Goal: Contribute content

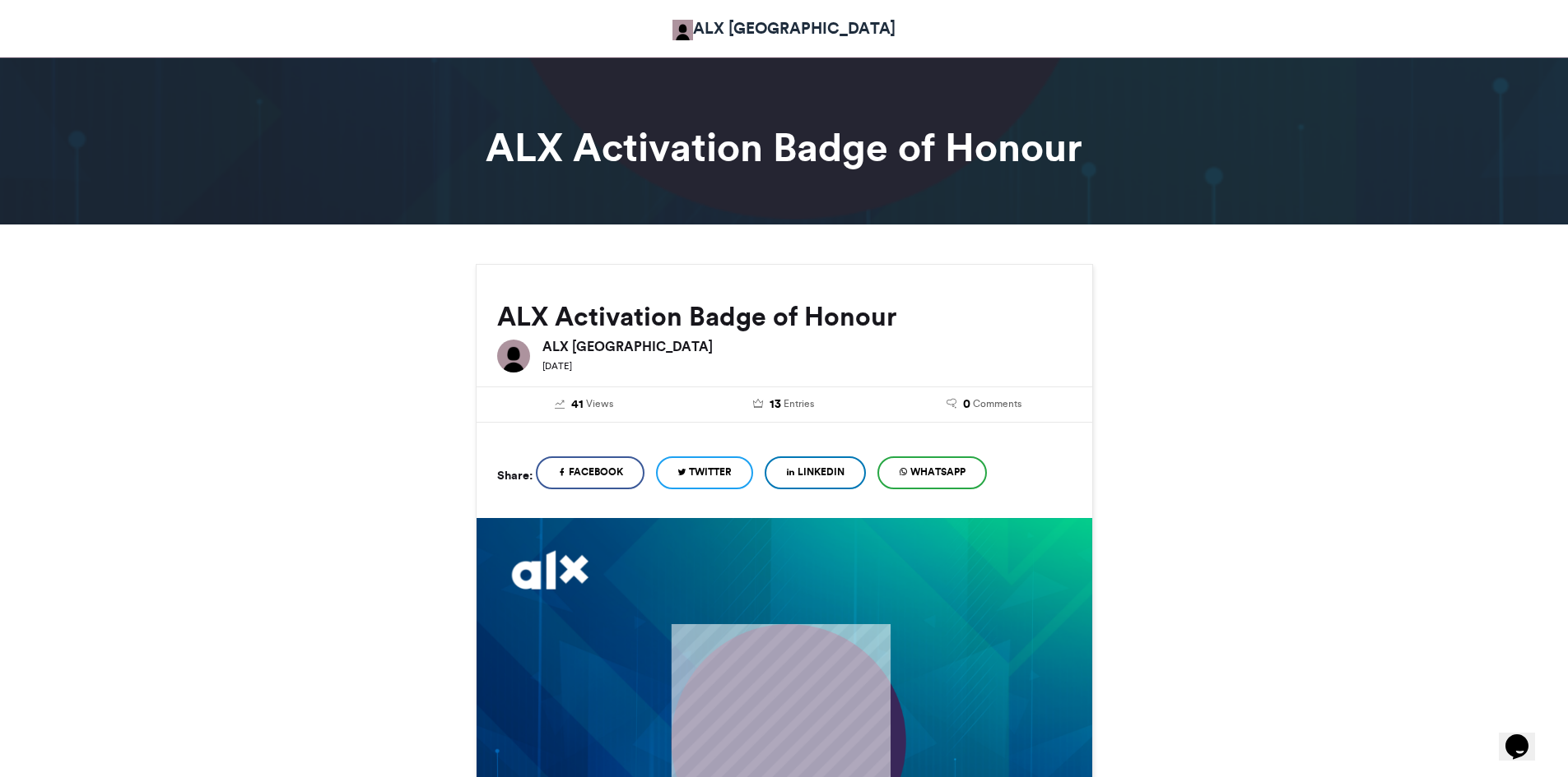
scroll to position [493, 0]
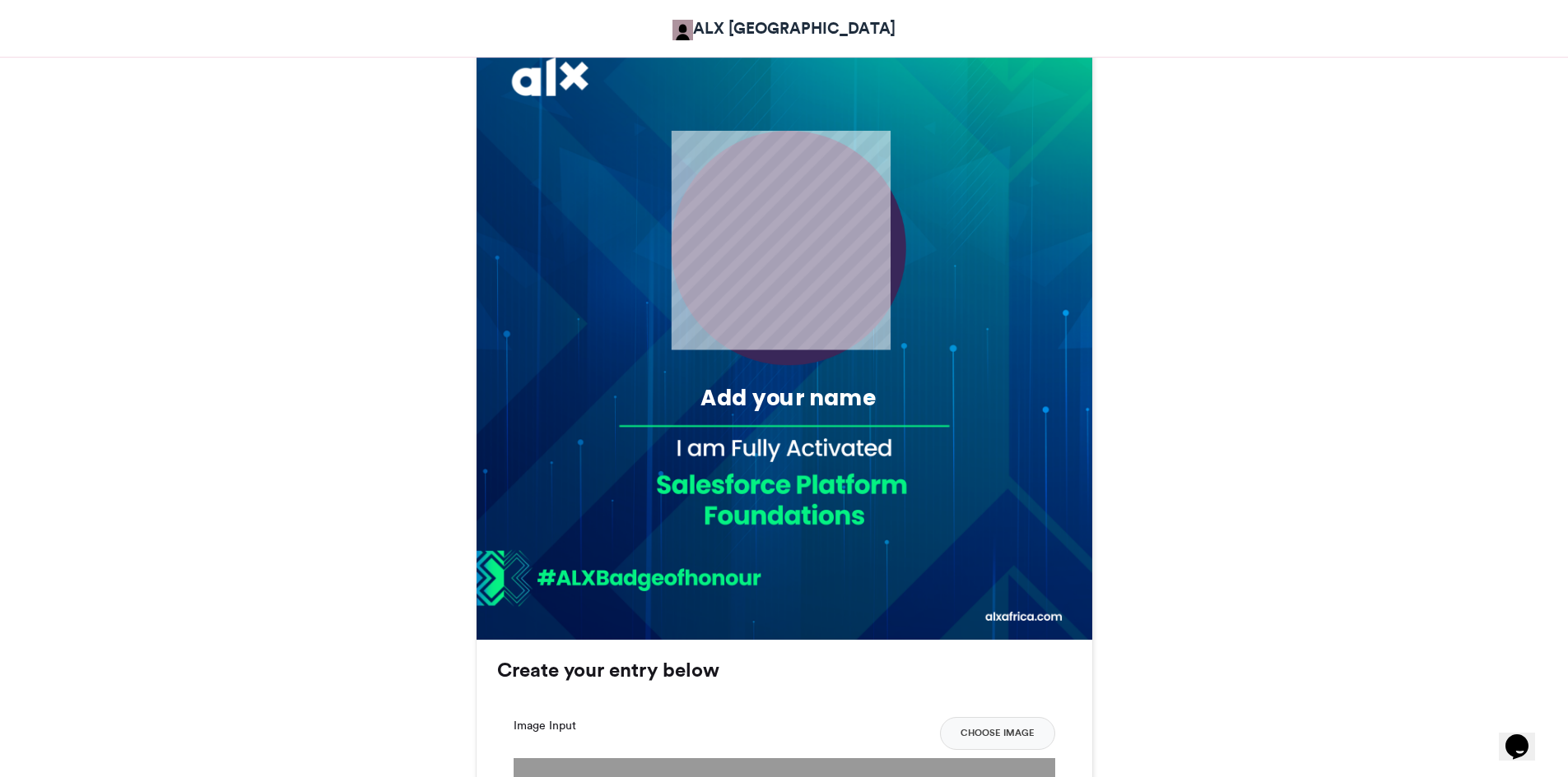
click at [822, 400] on div "Add your name" at bounding box center [787, 398] width 291 height 31
click at [860, 400] on div "Add your name" at bounding box center [787, 398] width 291 height 31
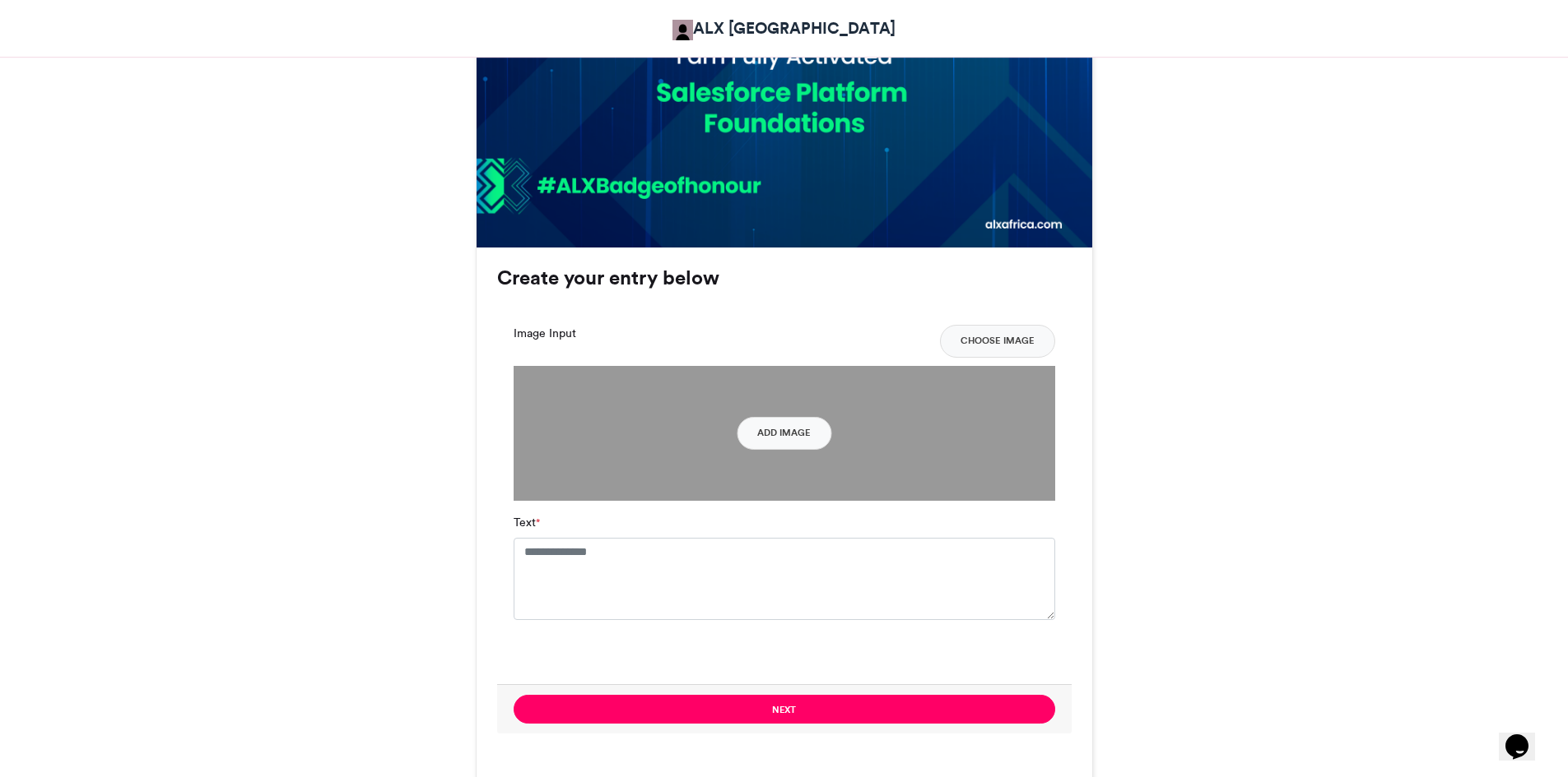
scroll to position [905, 0]
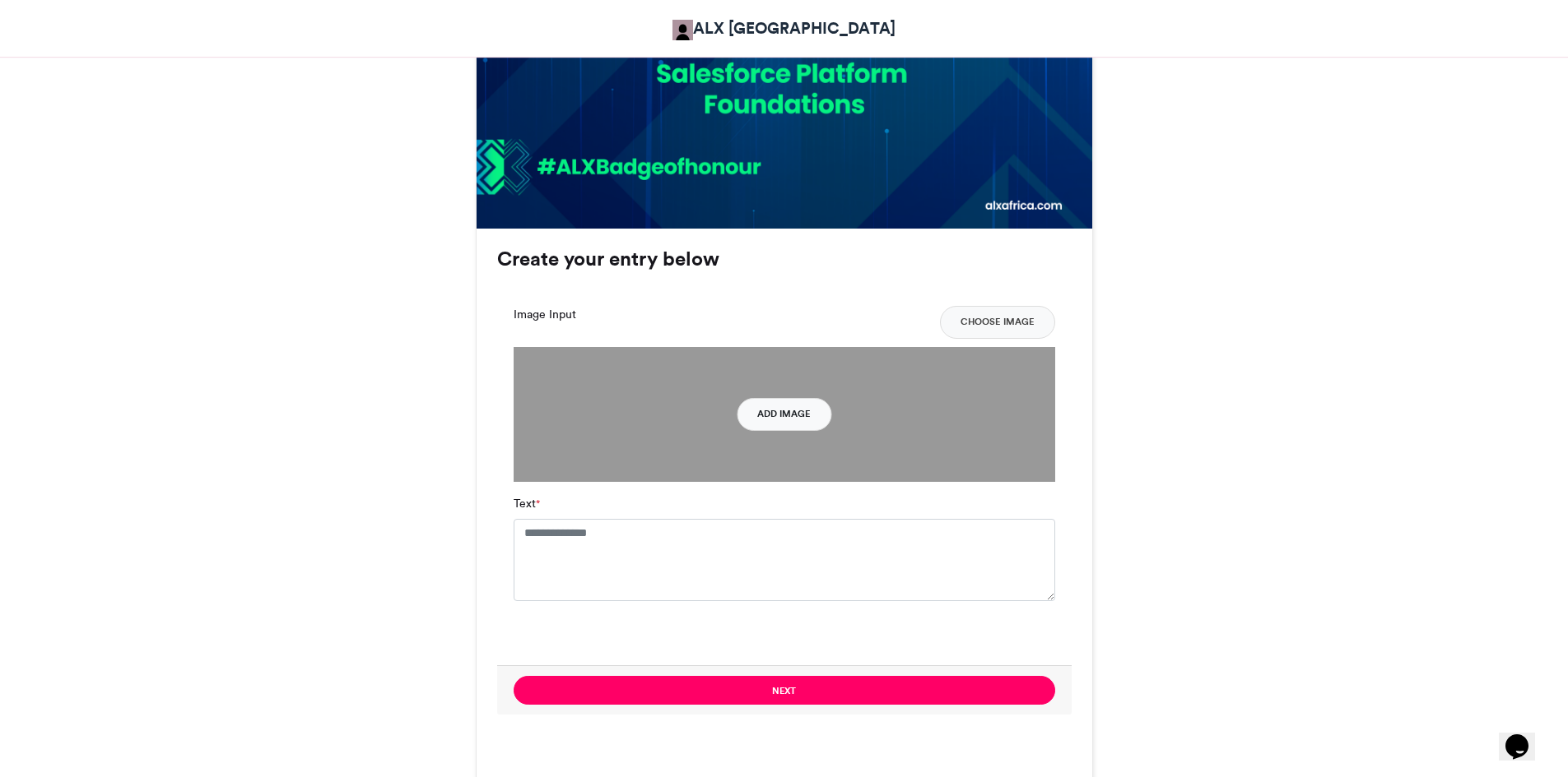
click at [786, 419] on button "Add Image" at bounding box center [784, 415] width 94 height 33
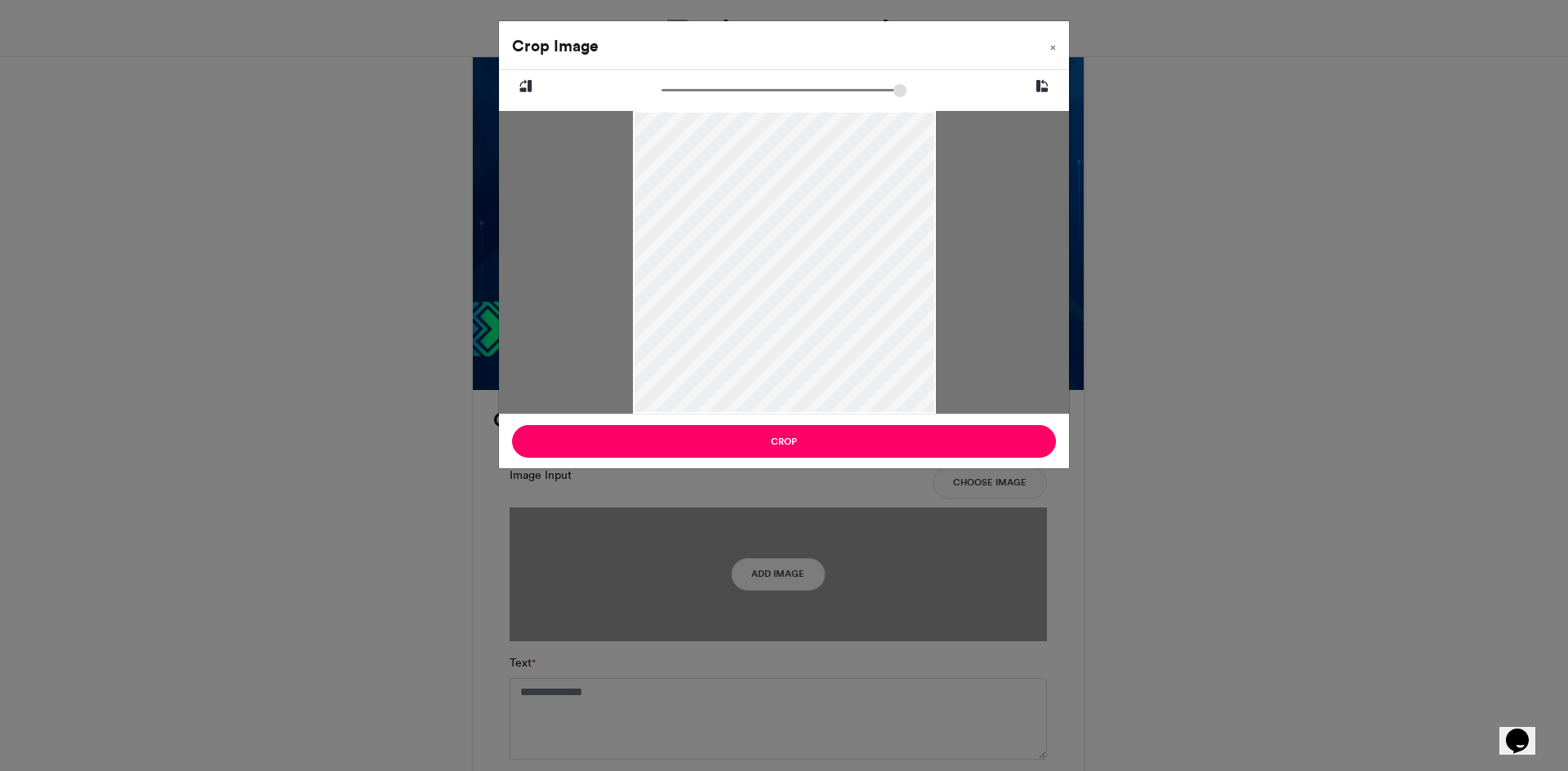
click at [796, 213] on div at bounding box center [784, 262] width 303 height 404
drag, startPoint x: 801, startPoint y: 228, endPoint x: 788, endPoint y: 328, distance: 100.8
click at [788, 328] on div at bounding box center [784, 312] width 303 height 404
drag, startPoint x: 819, startPoint y: 294, endPoint x: 819, endPoint y: 240, distance: 54.0
click at [819, 240] on div at bounding box center [783, 285] width 443 height 591
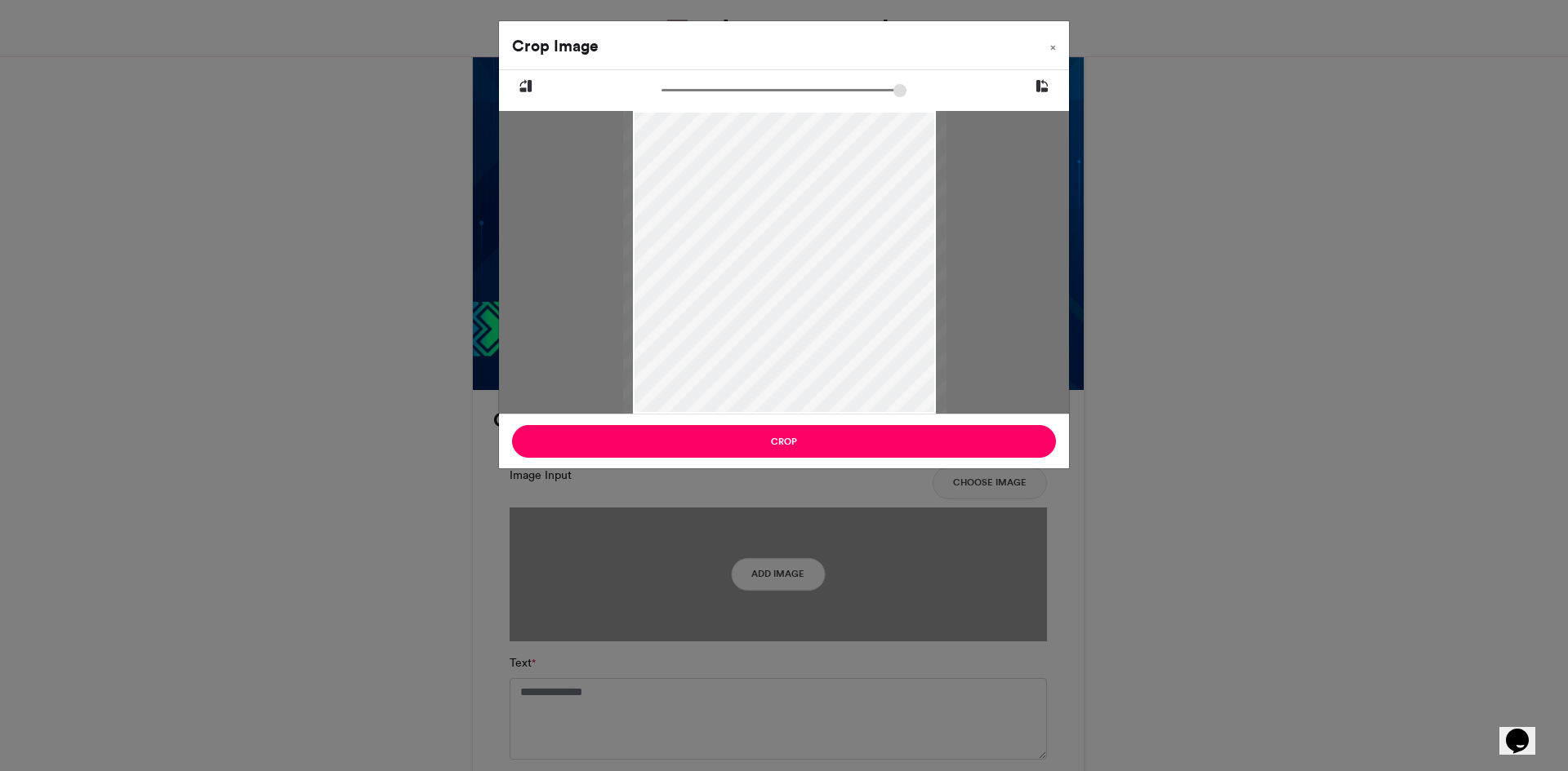
type input "******"
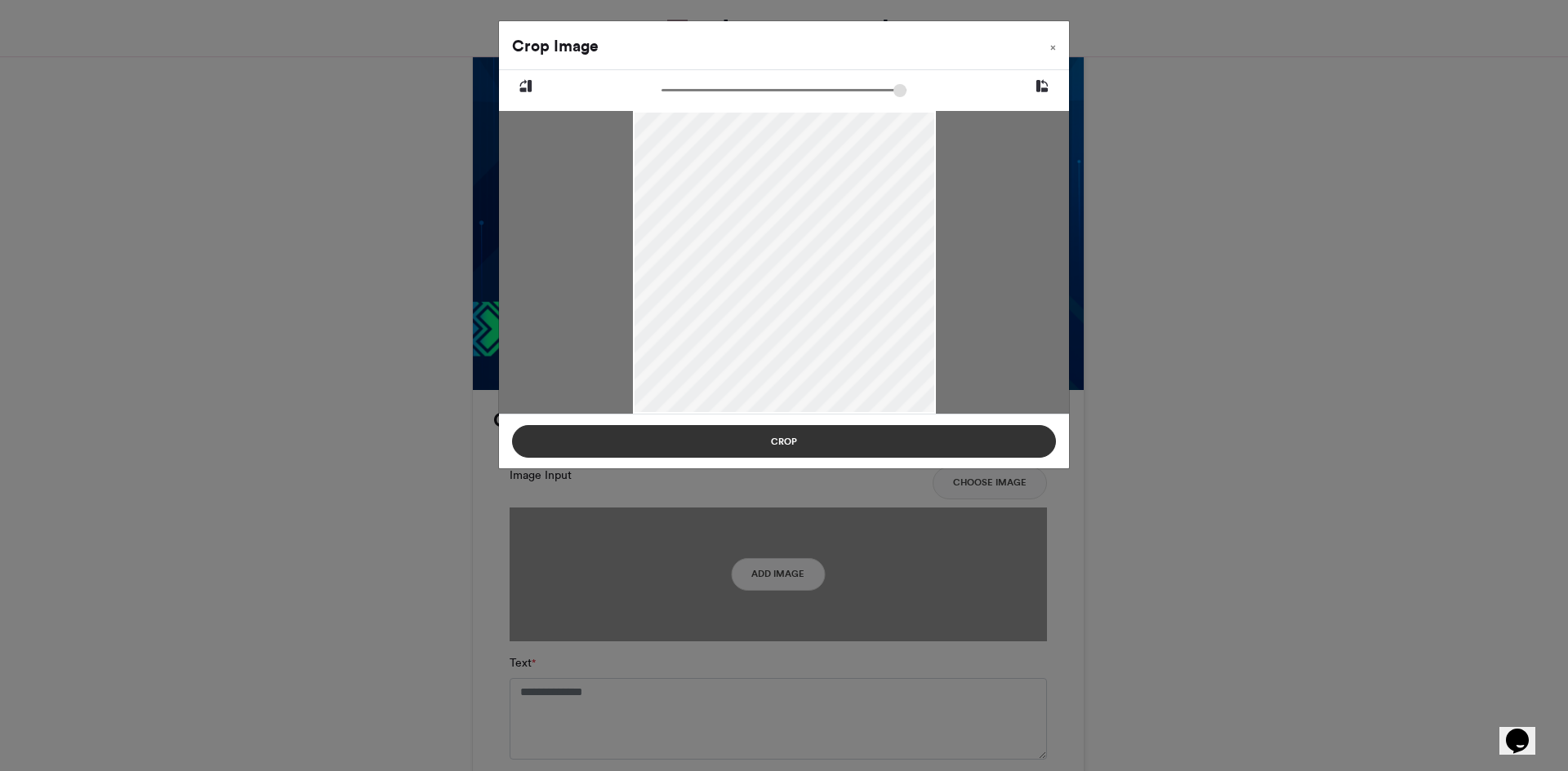
click at [812, 429] on button "Crop" at bounding box center [784, 441] width 544 height 33
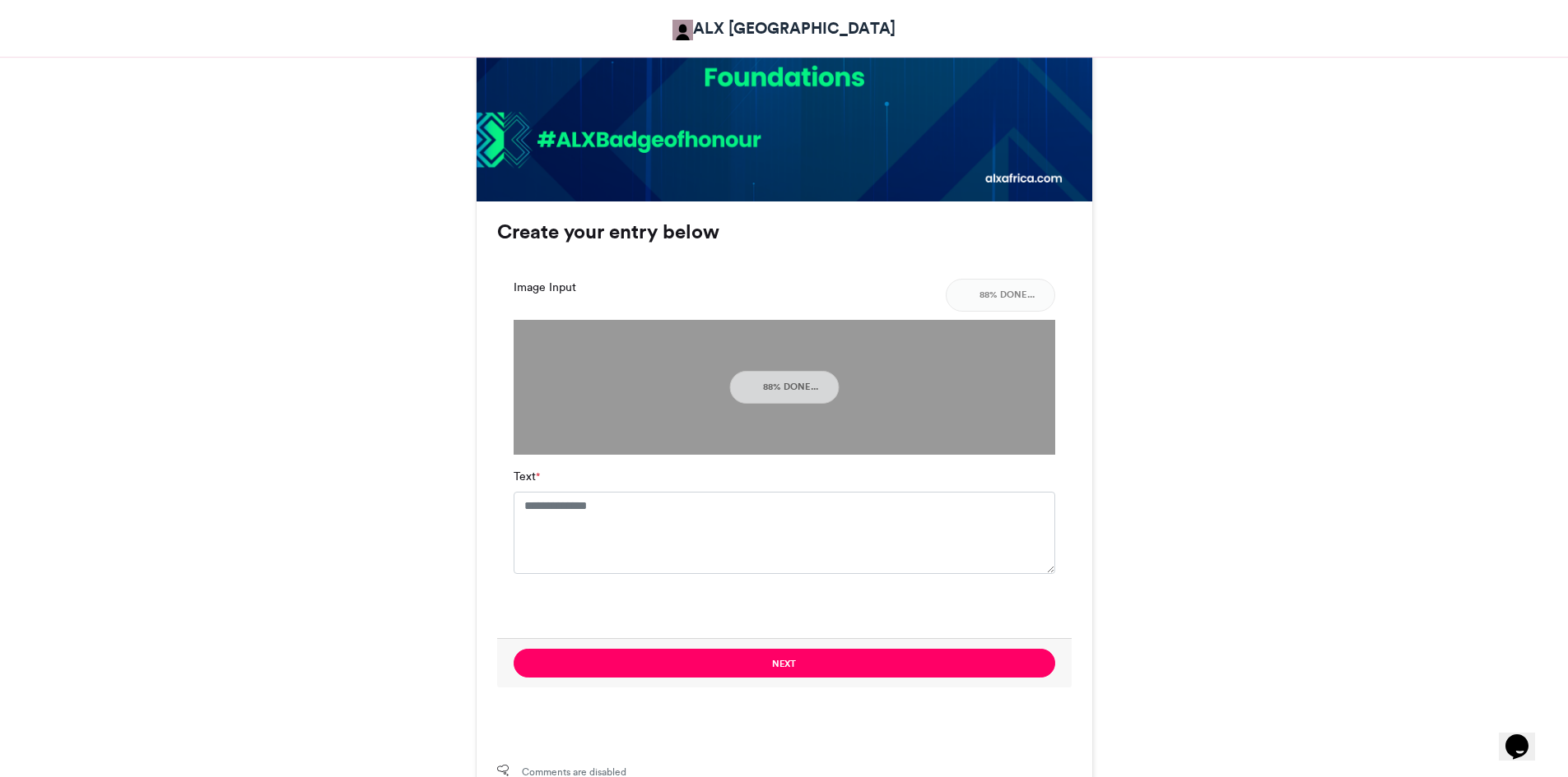
scroll to position [987, 0]
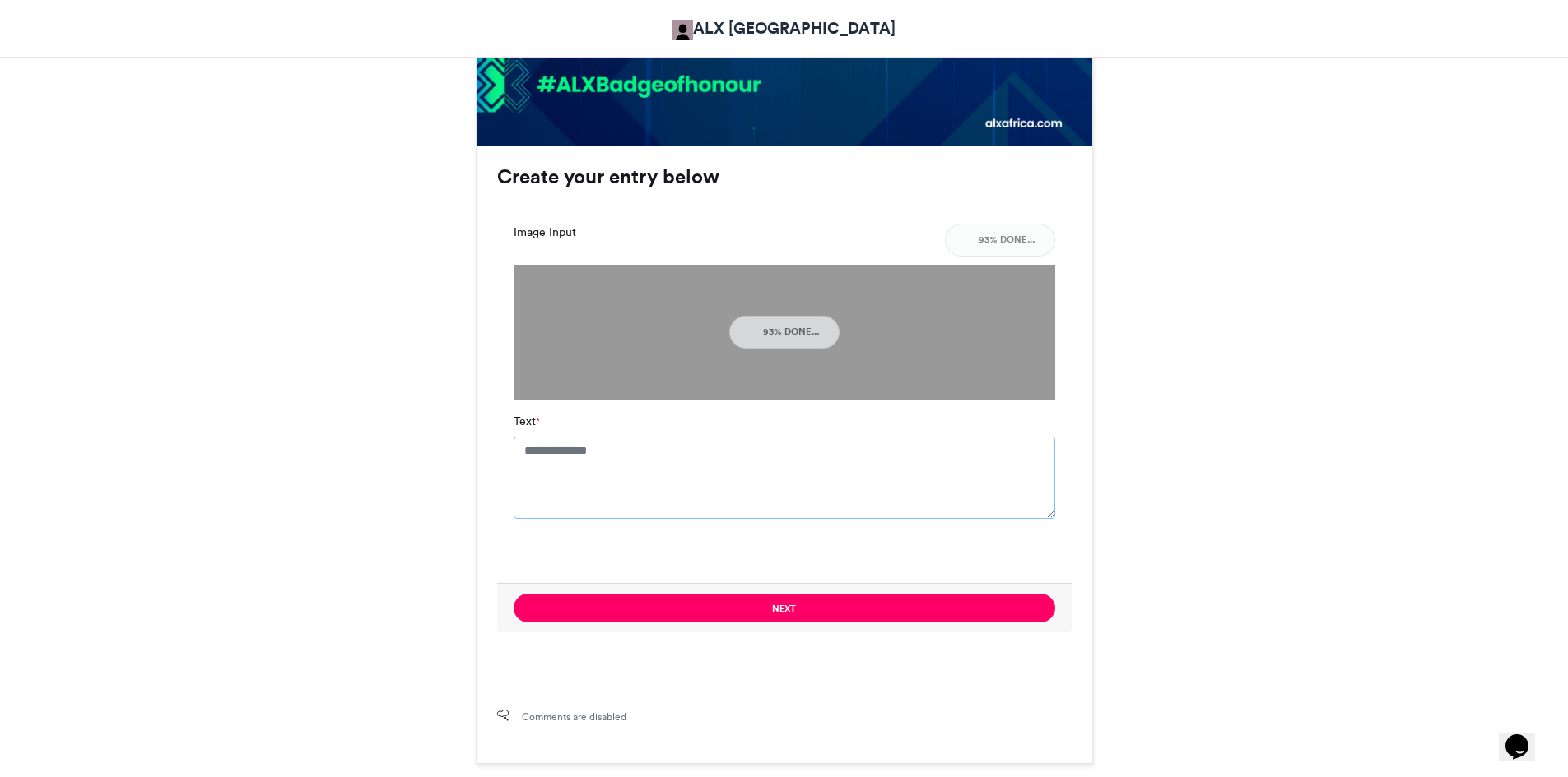
click at [627, 462] on textarea "Text *" at bounding box center [784, 478] width 542 height 83
type textarea "**********"
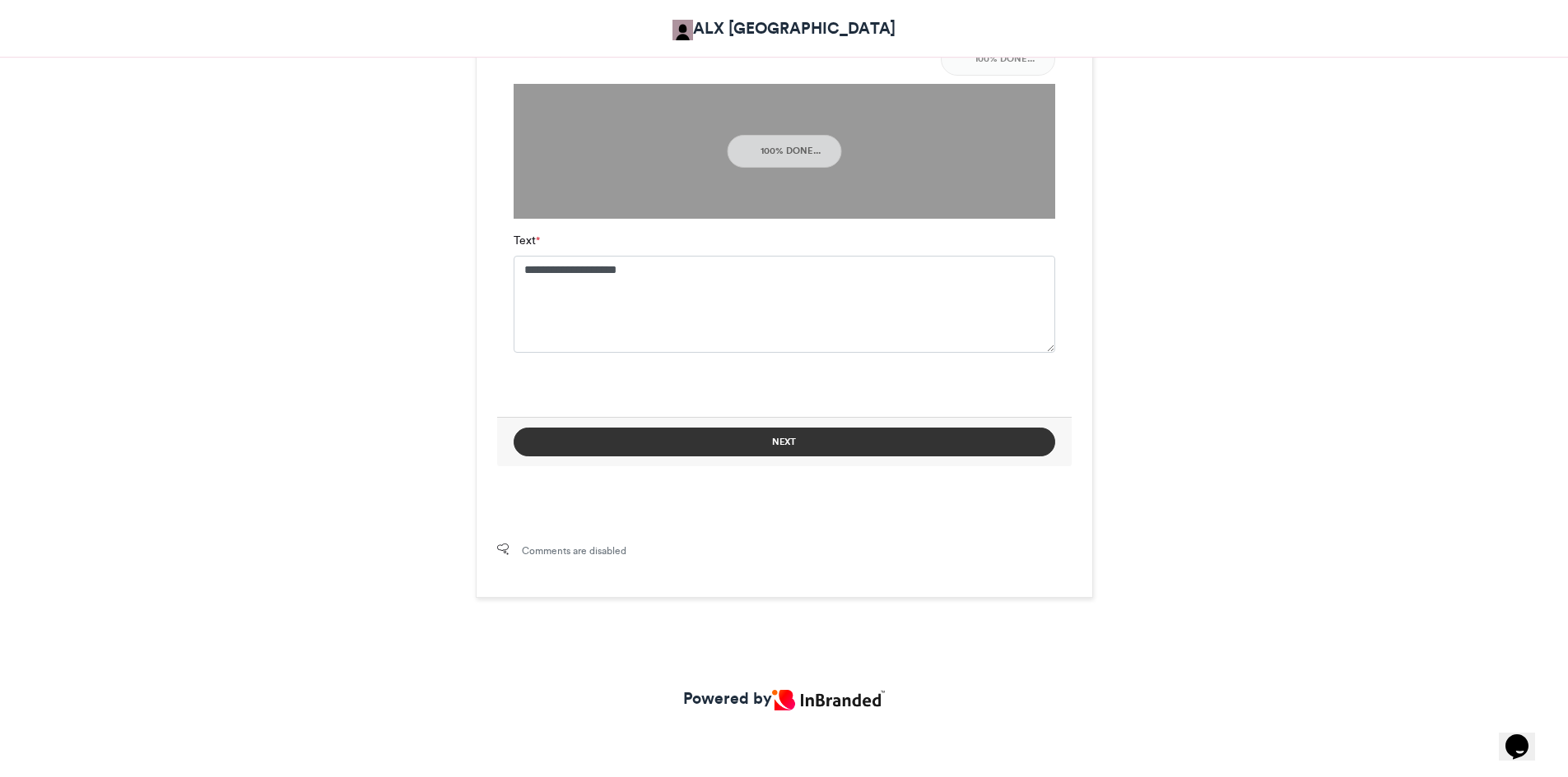
click at [790, 430] on button "Next" at bounding box center [784, 441] width 542 height 29
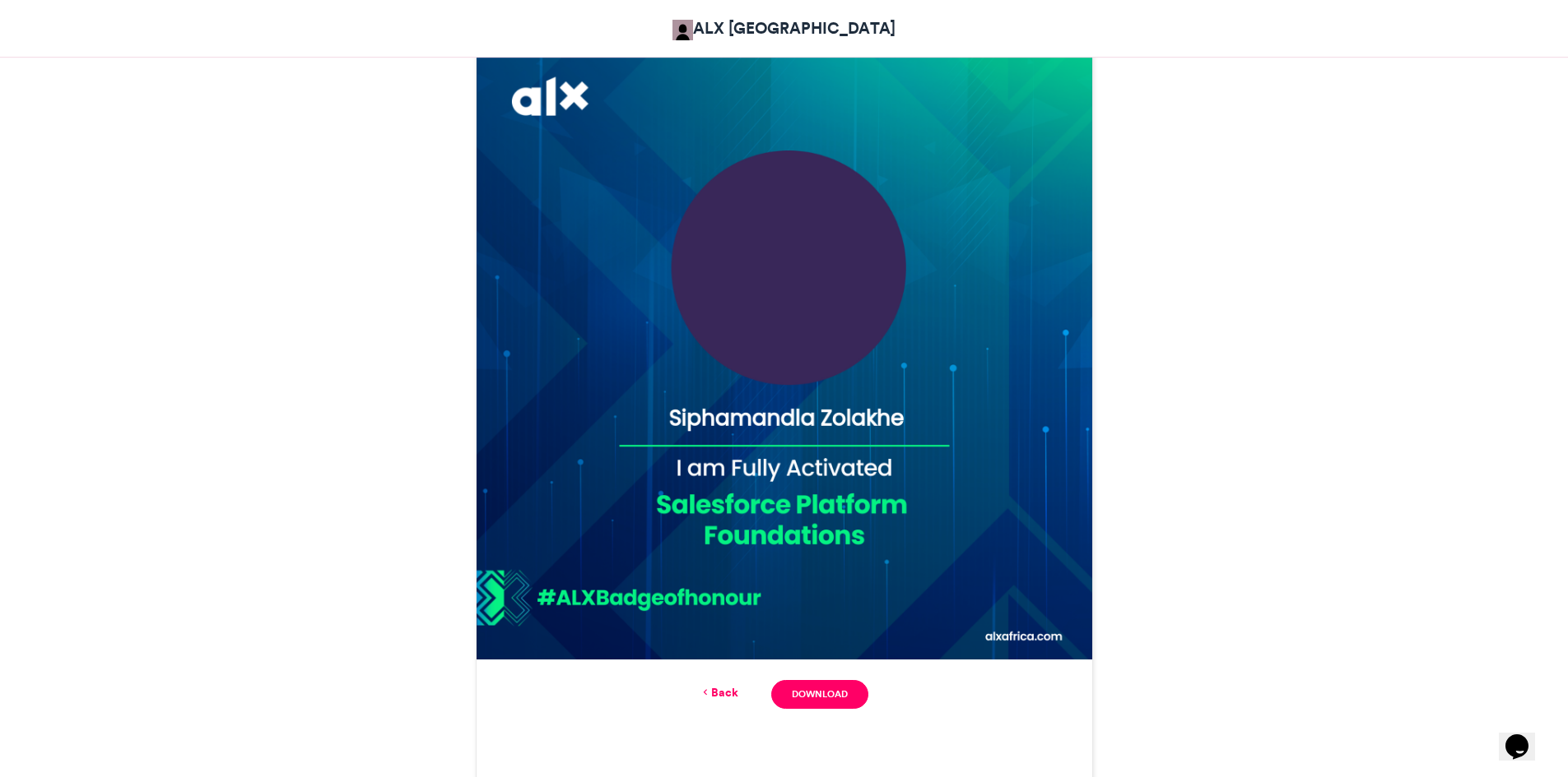
scroll to position [469, 0]
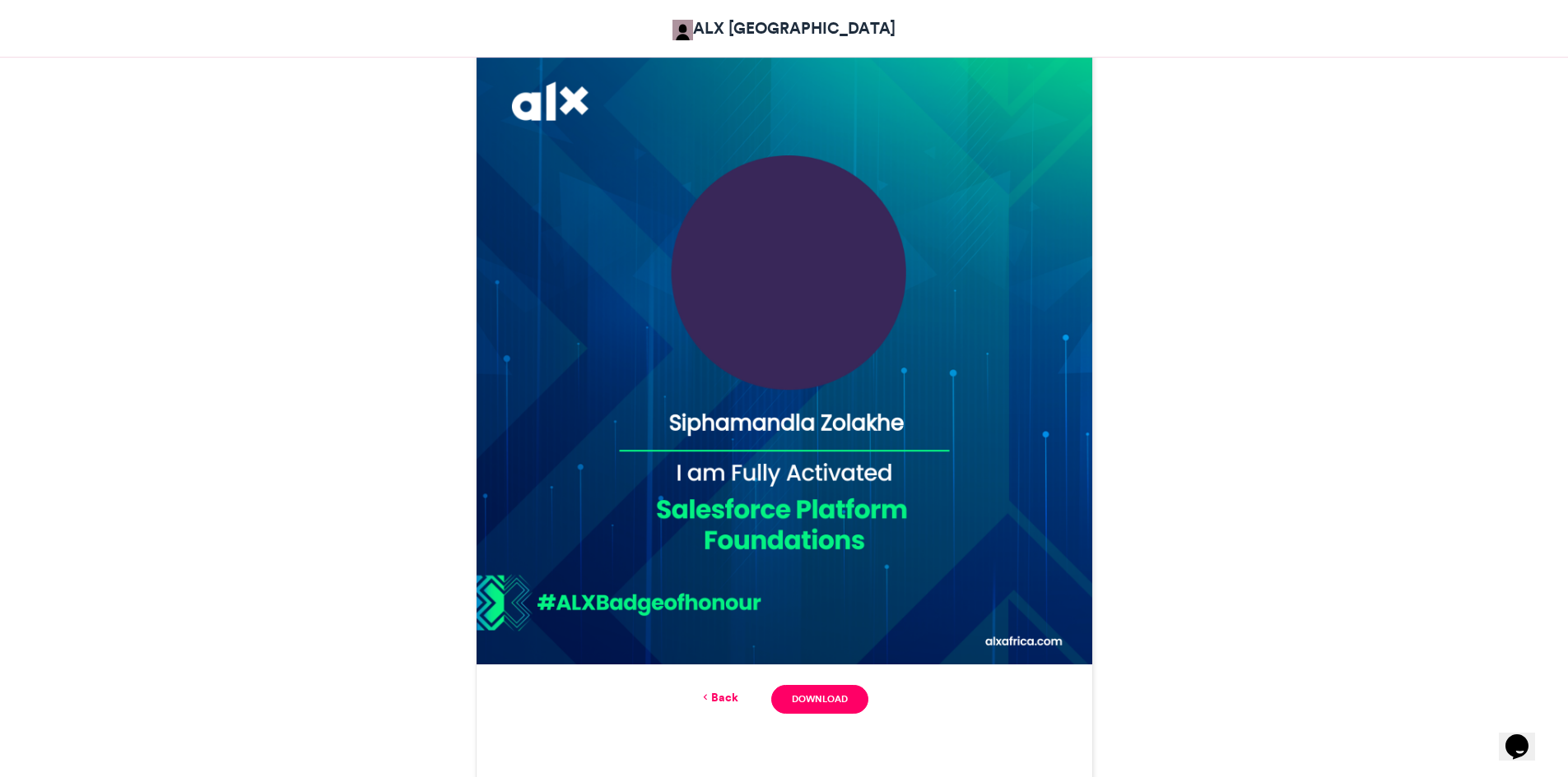
drag, startPoint x: 796, startPoint y: 292, endPoint x: 815, endPoint y: 374, distance: 84.2
click at [797, 292] on img at bounding box center [784, 357] width 615 height 615
click at [789, 252] on img at bounding box center [784, 357] width 615 height 615
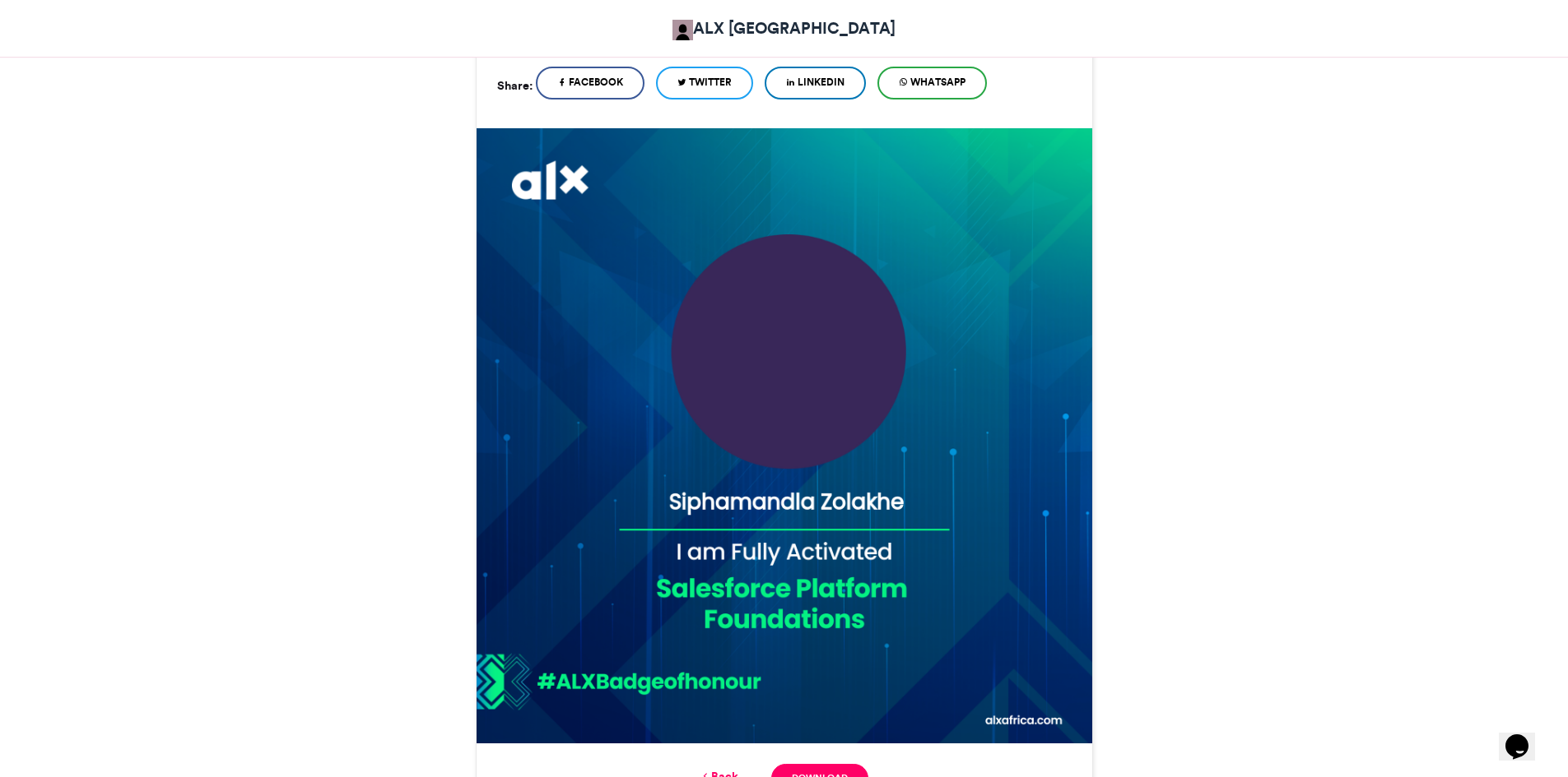
scroll to position [387, 0]
